Goal: Task Accomplishment & Management: Use online tool/utility

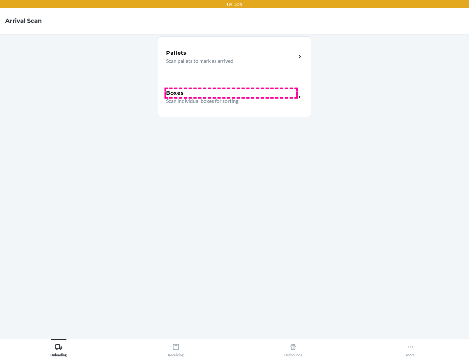
click at [231, 93] on div "Boxes" at bounding box center [231, 93] width 130 height 8
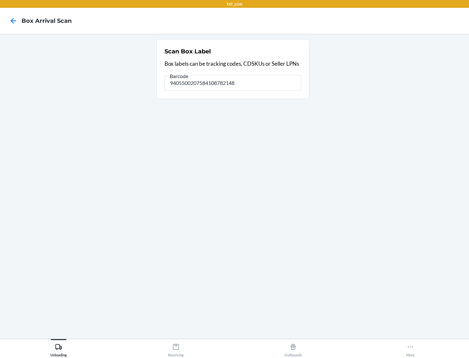
type input "9405500207584108782148"
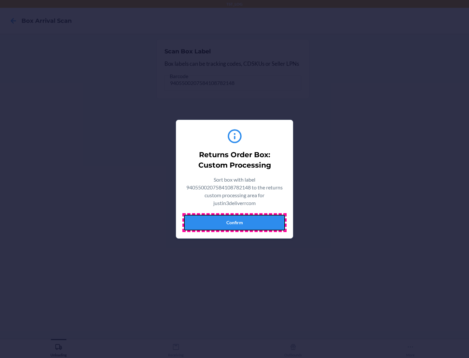
click at [235, 222] on button "Confirm" at bounding box center [234, 223] width 101 height 16
